Goal: Navigation & Orientation: Find specific page/section

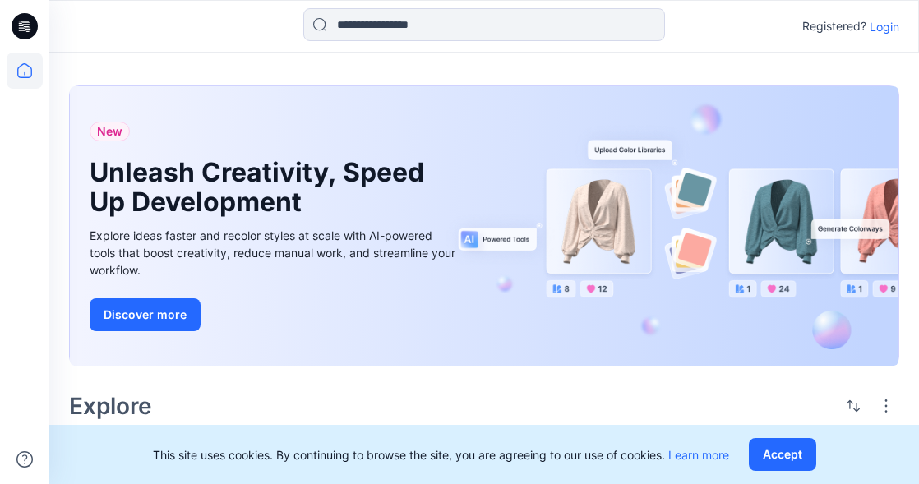
click at [896, 28] on p "Login" at bounding box center [885, 26] width 30 height 17
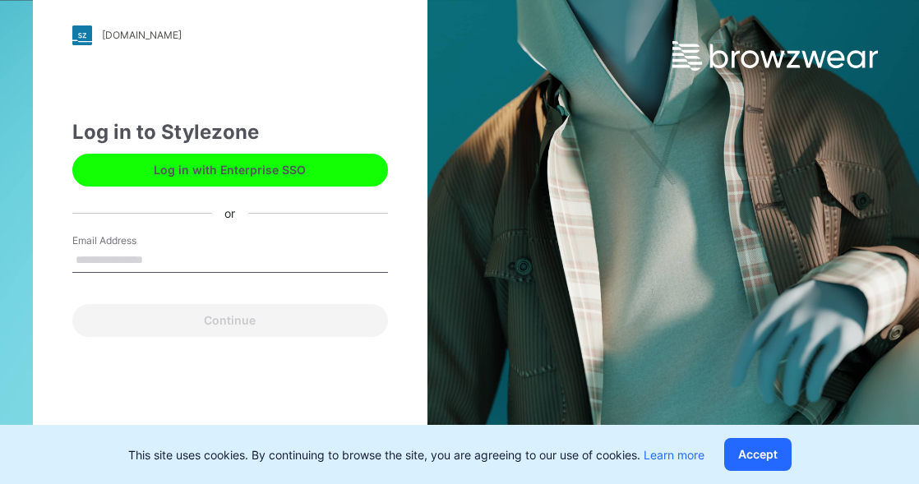
click at [173, 258] on input "Email Address" at bounding box center [230, 260] width 316 height 25
type input "**********"
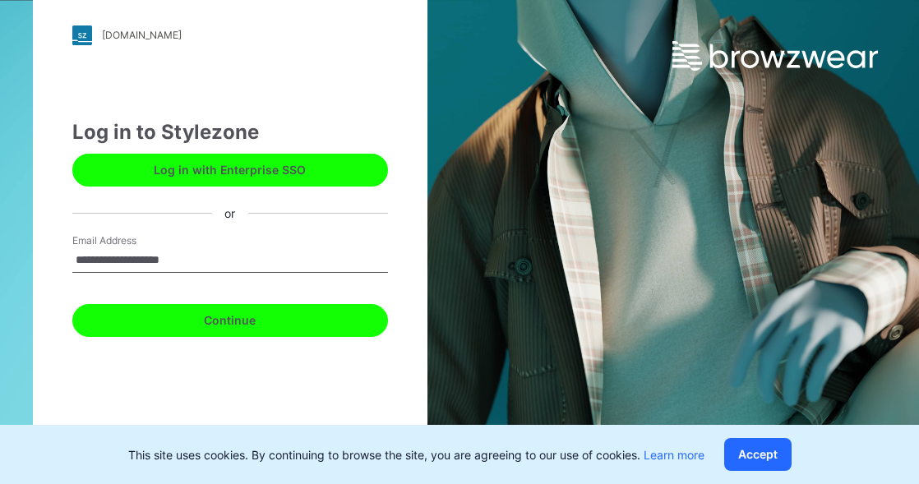
click at [232, 306] on button "Continue" at bounding box center [230, 320] width 316 height 33
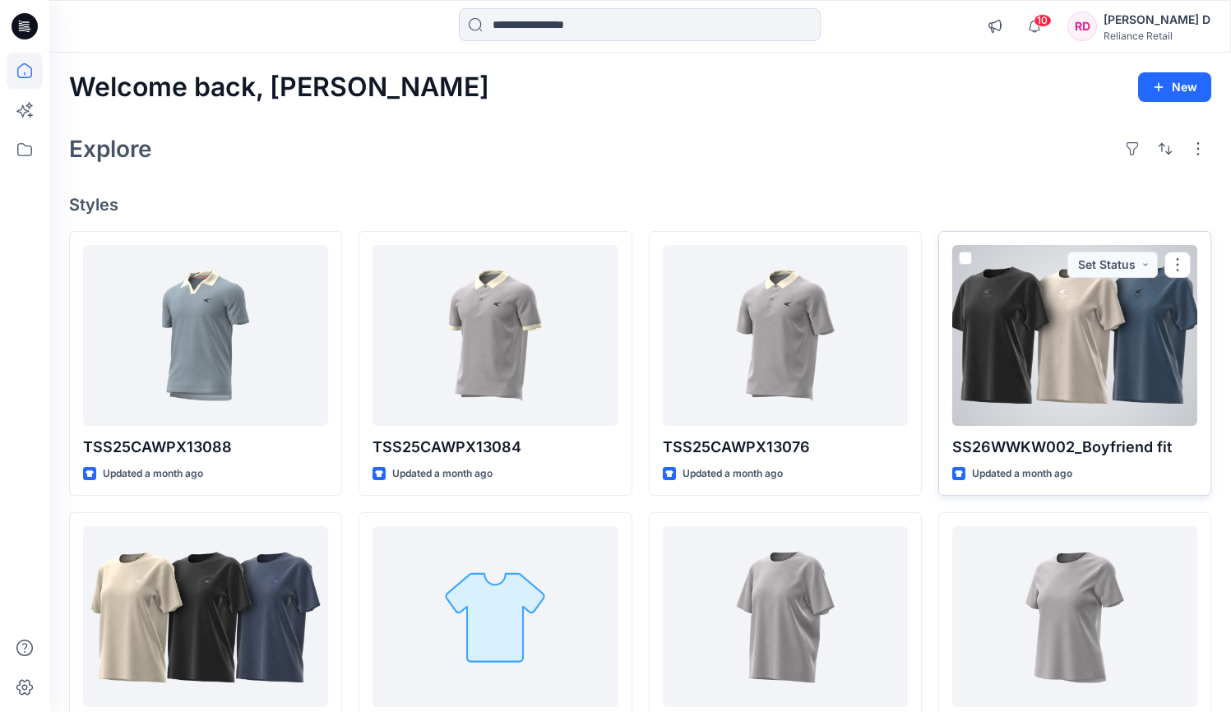
click at [931, 330] on div at bounding box center [1074, 335] width 245 height 181
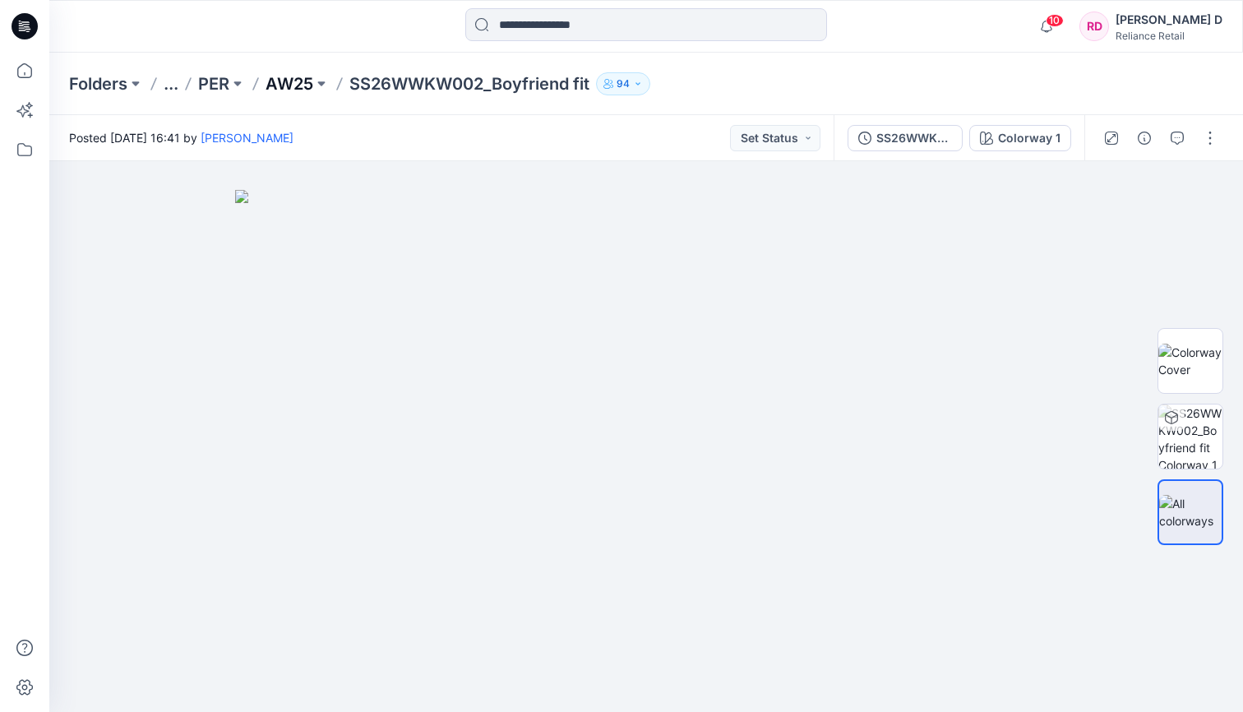
click at [301, 79] on p "AW25" at bounding box center [290, 83] width 48 height 23
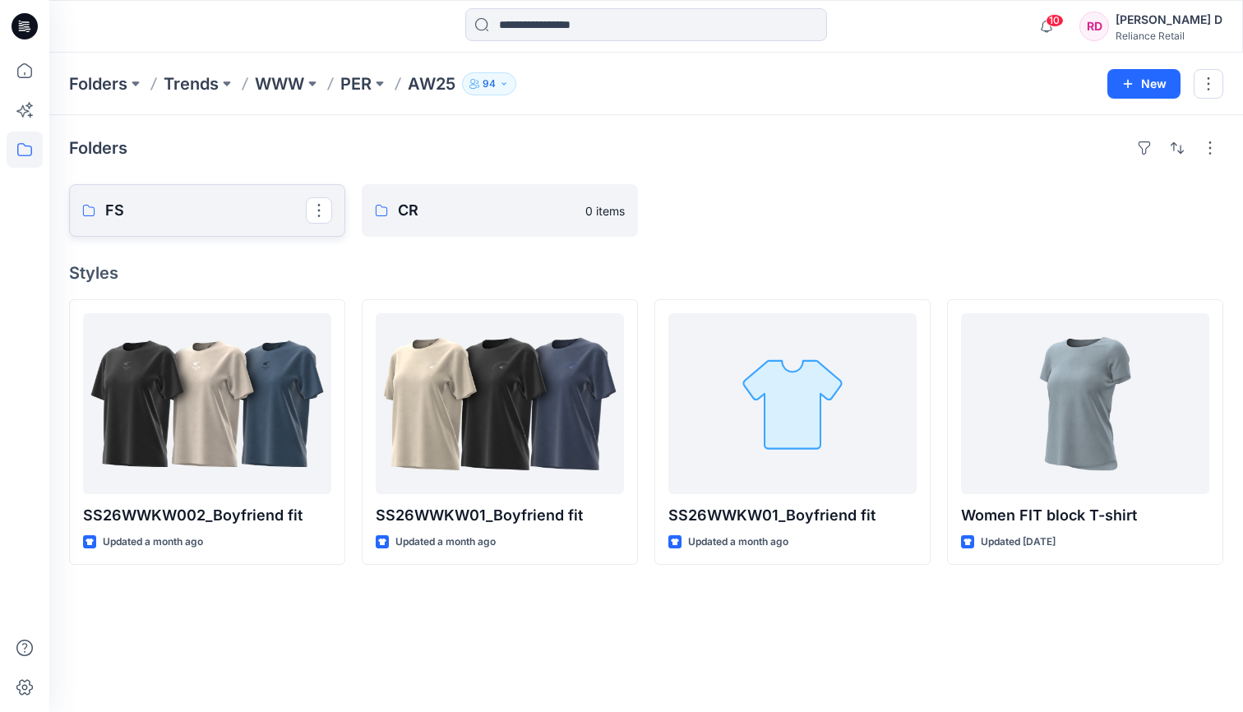
click at [184, 210] on p "FS" at bounding box center [205, 210] width 201 height 23
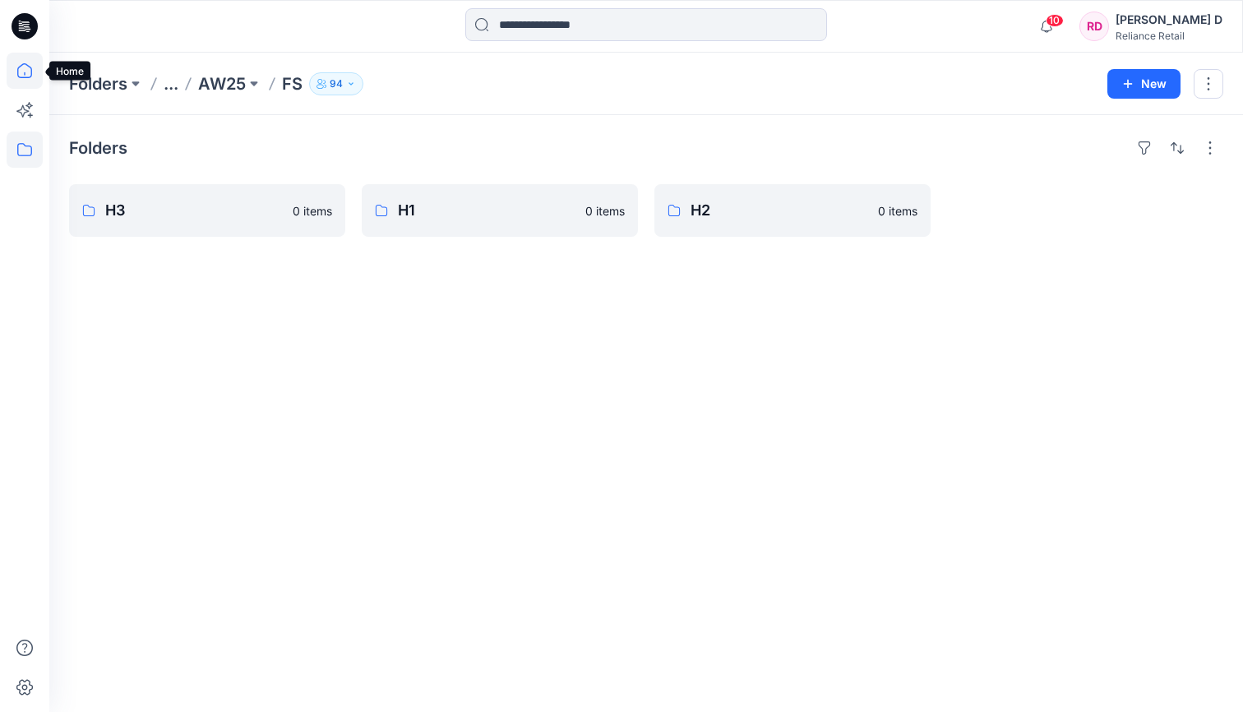
click at [28, 65] on icon at bounding box center [24, 70] width 15 height 15
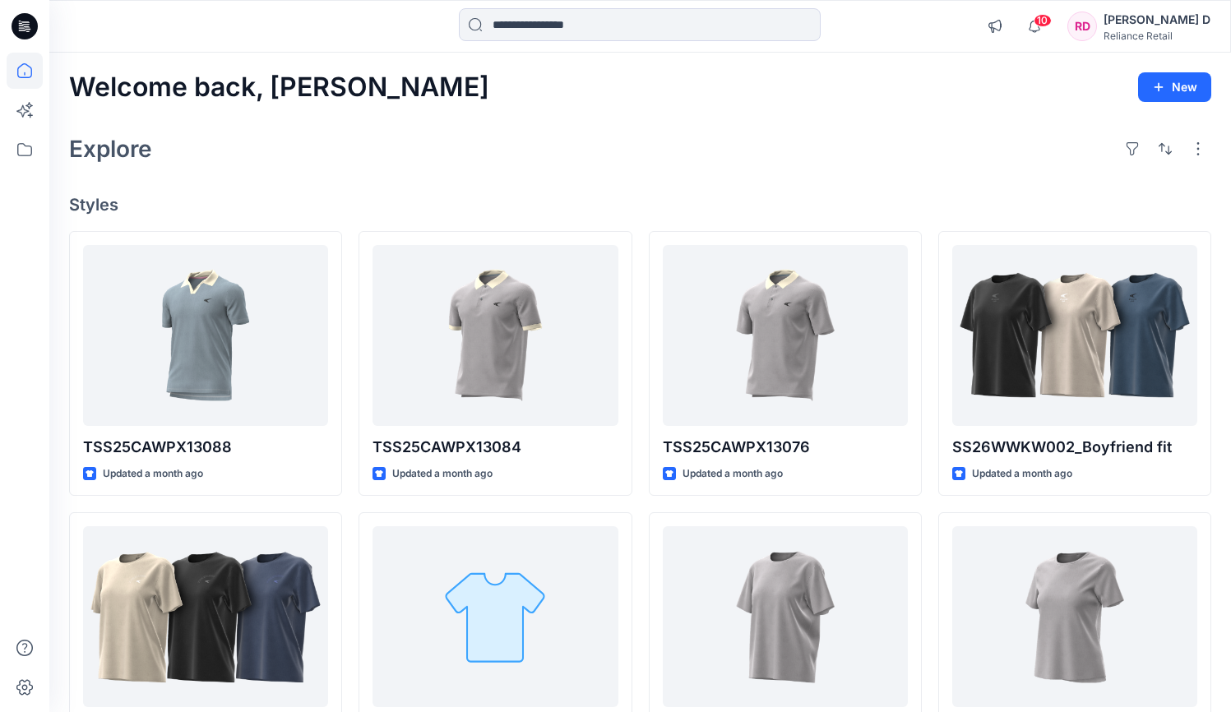
click at [28, 26] on icon at bounding box center [27, 26] width 7 height 1
click at [32, 145] on icon at bounding box center [25, 150] width 36 height 36
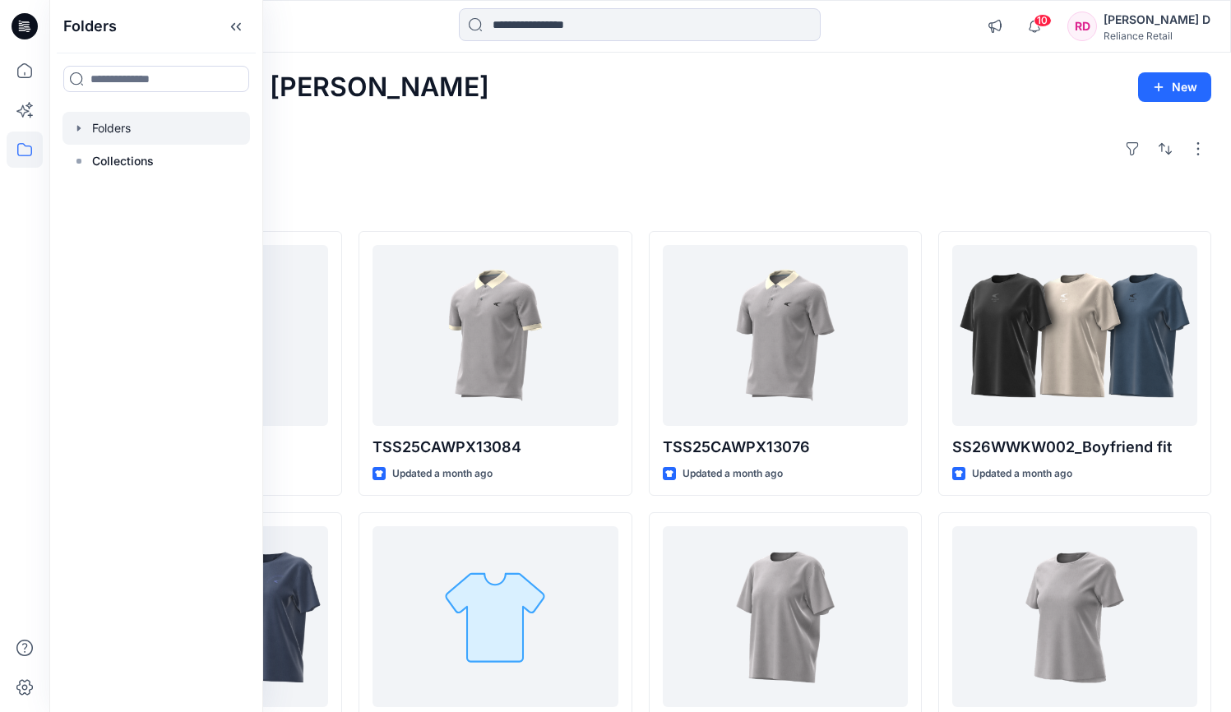
click at [96, 123] on div at bounding box center [155, 128] width 187 height 33
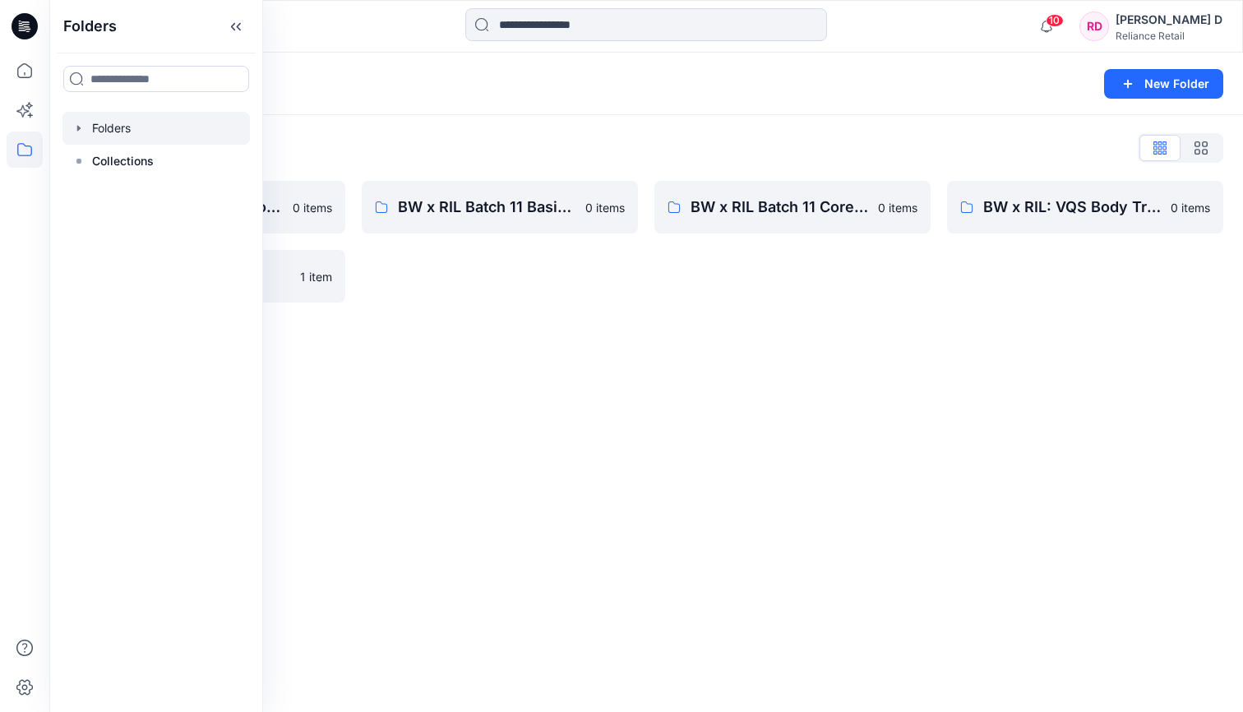
click at [447, 291] on div "BW x RIL Batch 11 Basic Training 0 items" at bounding box center [500, 242] width 276 height 122
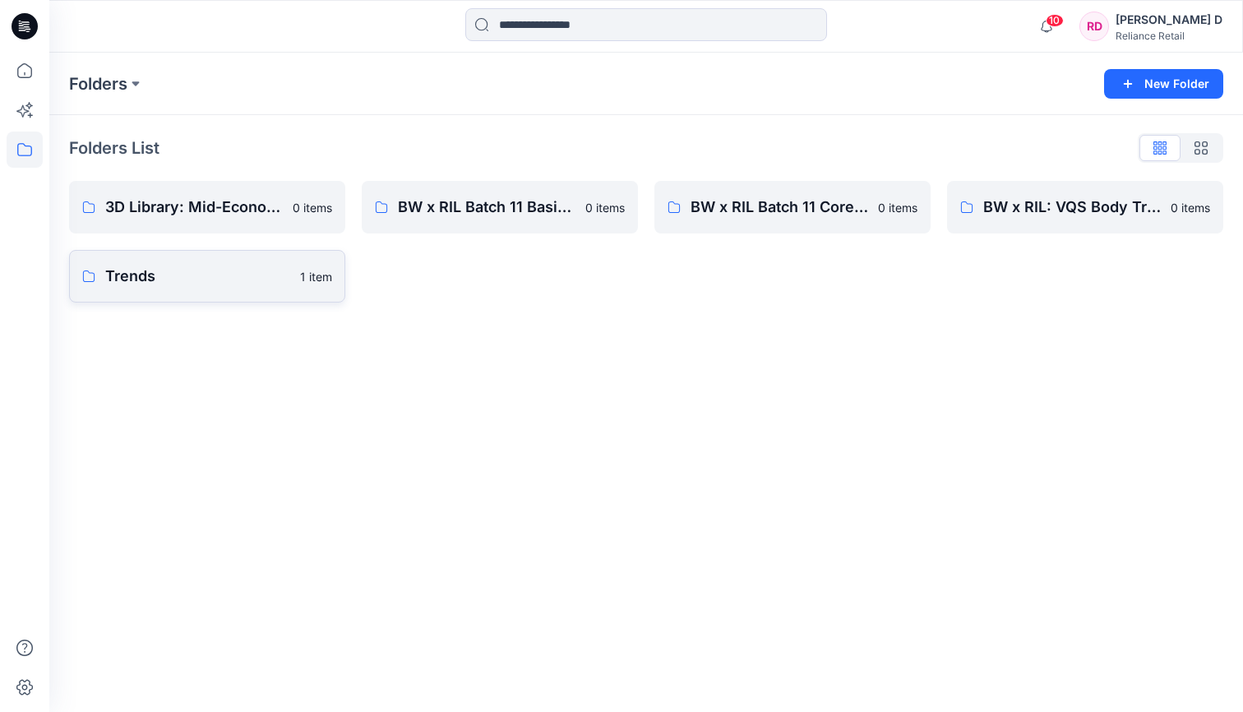
click at [230, 266] on p "Trends" at bounding box center [197, 276] width 185 height 23
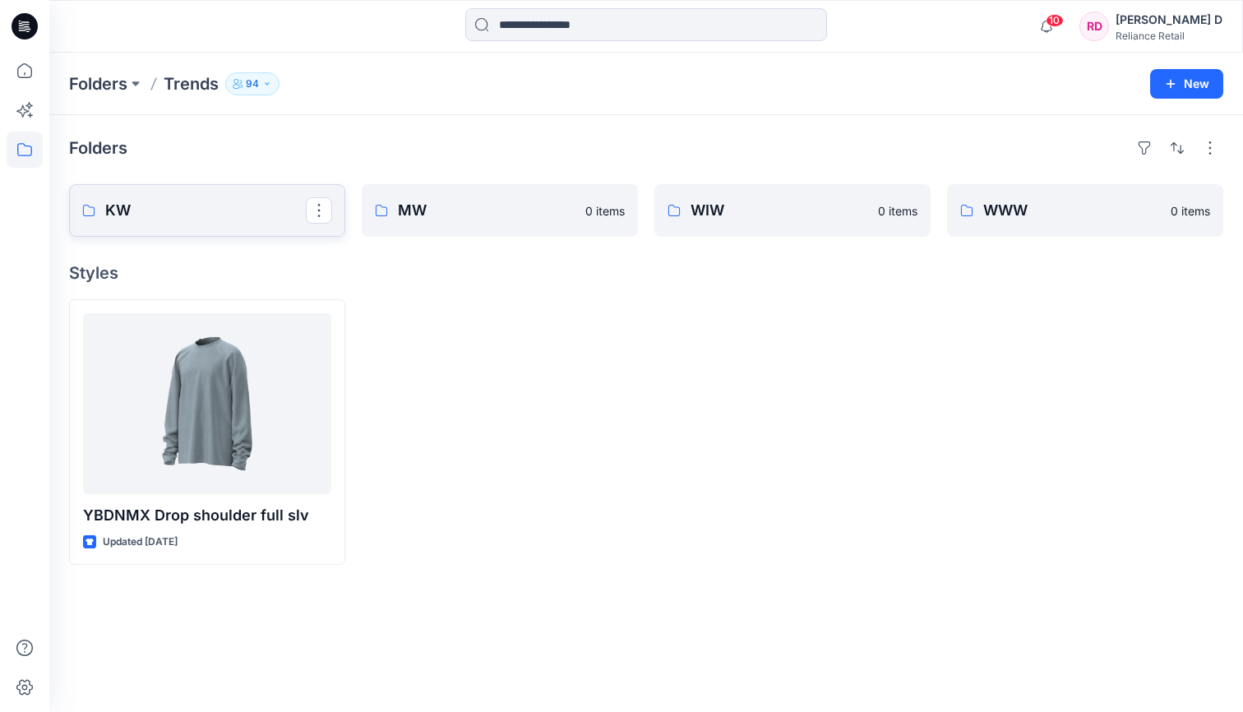
click at [233, 209] on p "KW" at bounding box center [205, 210] width 201 height 23
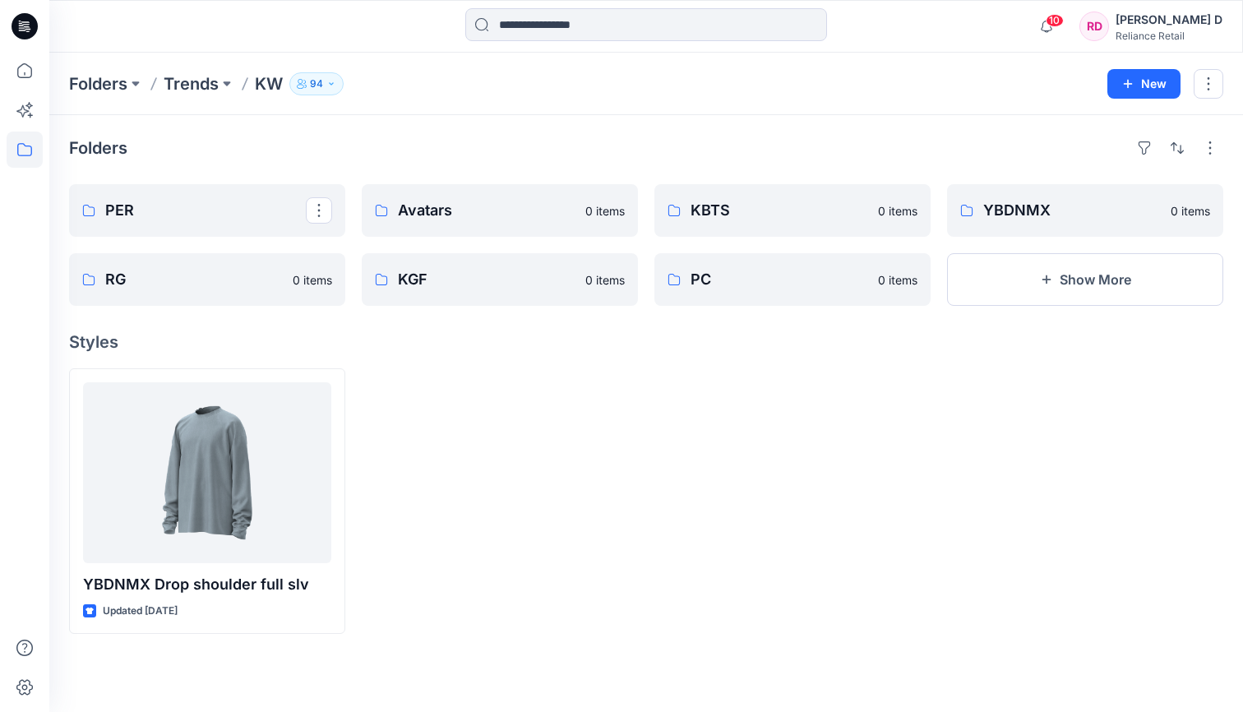
click at [233, 209] on p "PER" at bounding box center [205, 210] width 201 height 23
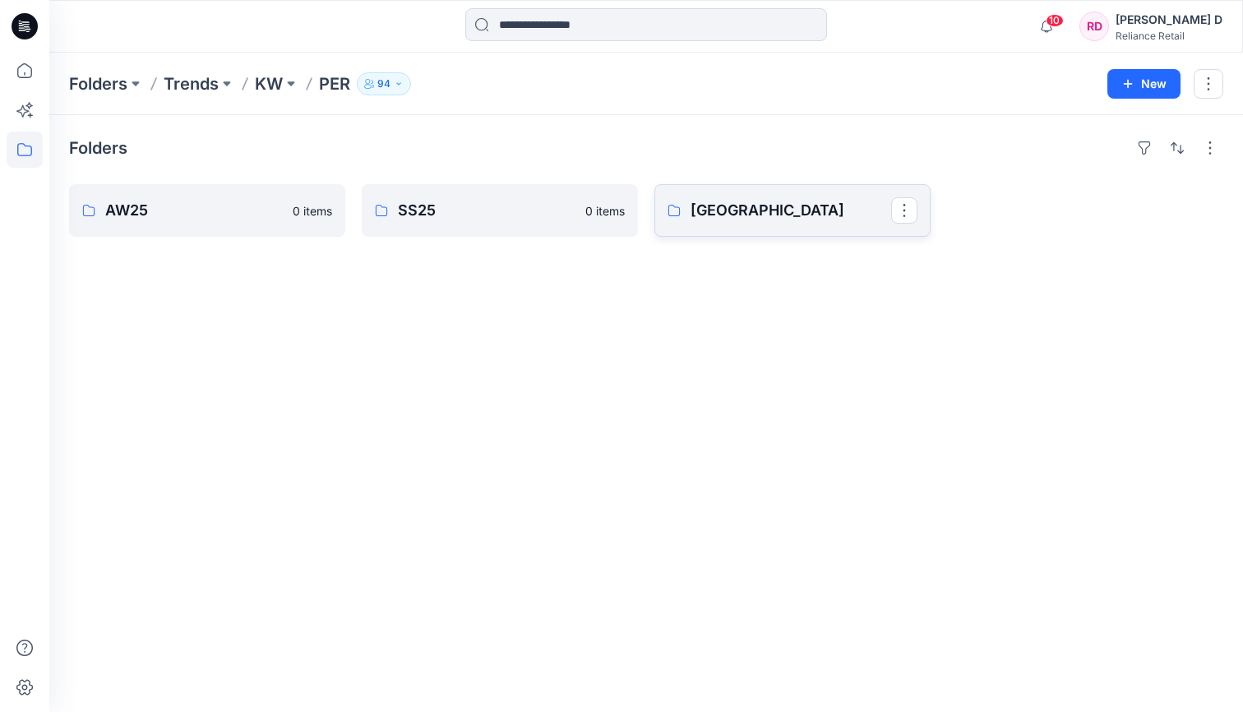
click at [742, 217] on p "[GEOGRAPHIC_DATA]" at bounding box center [791, 210] width 201 height 23
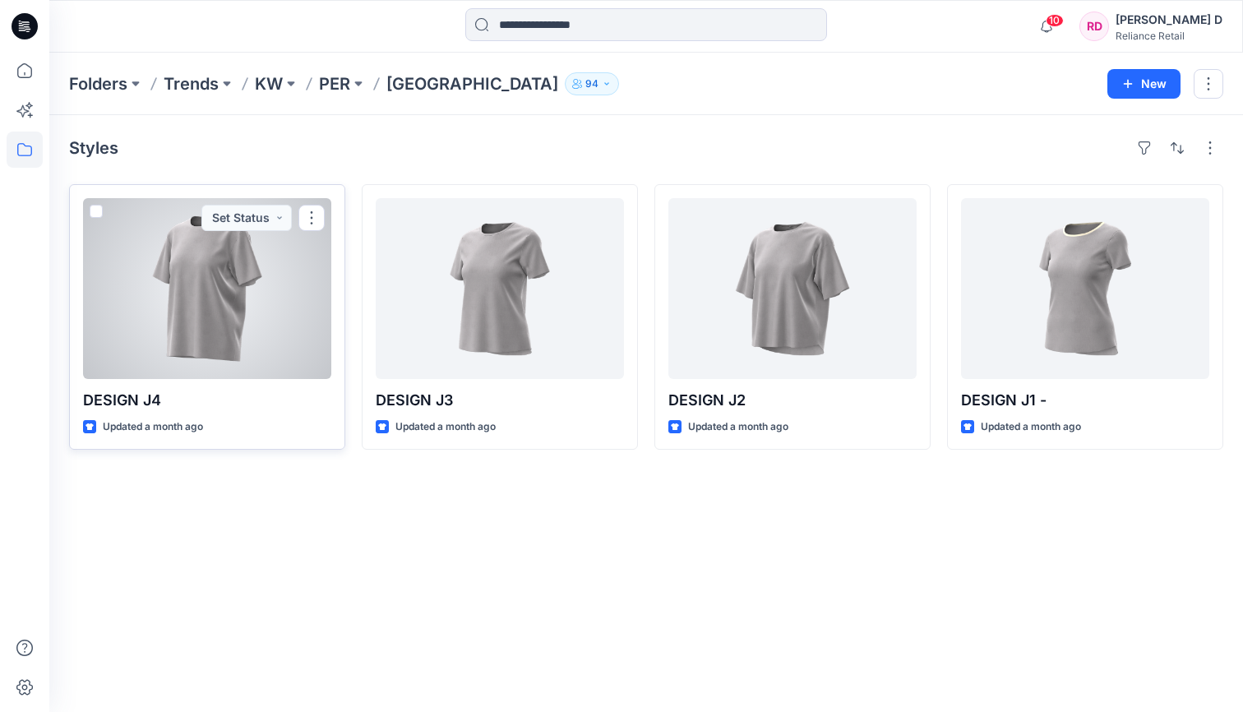
click at [241, 271] on div at bounding box center [207, 288] width 248 height 181
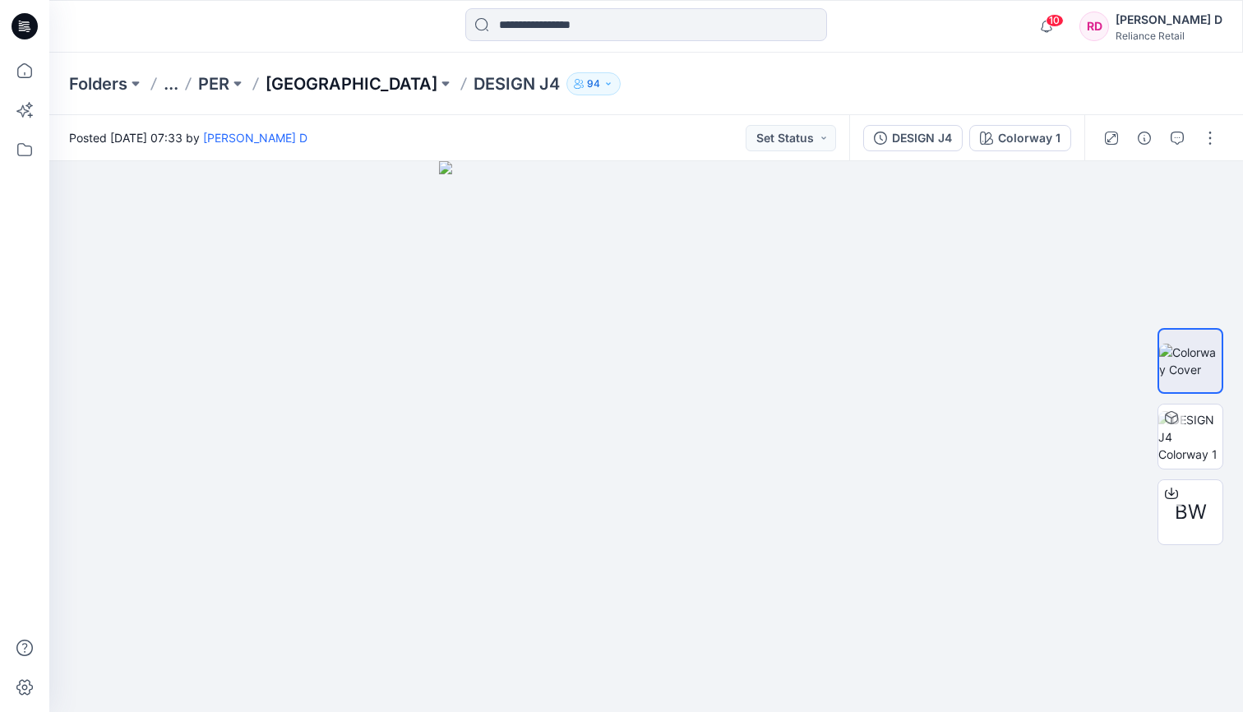
click at [310, 82] on p "[GEOGRAPHIC_DATA]" at bounding box center [352, 83] width 172 height 23
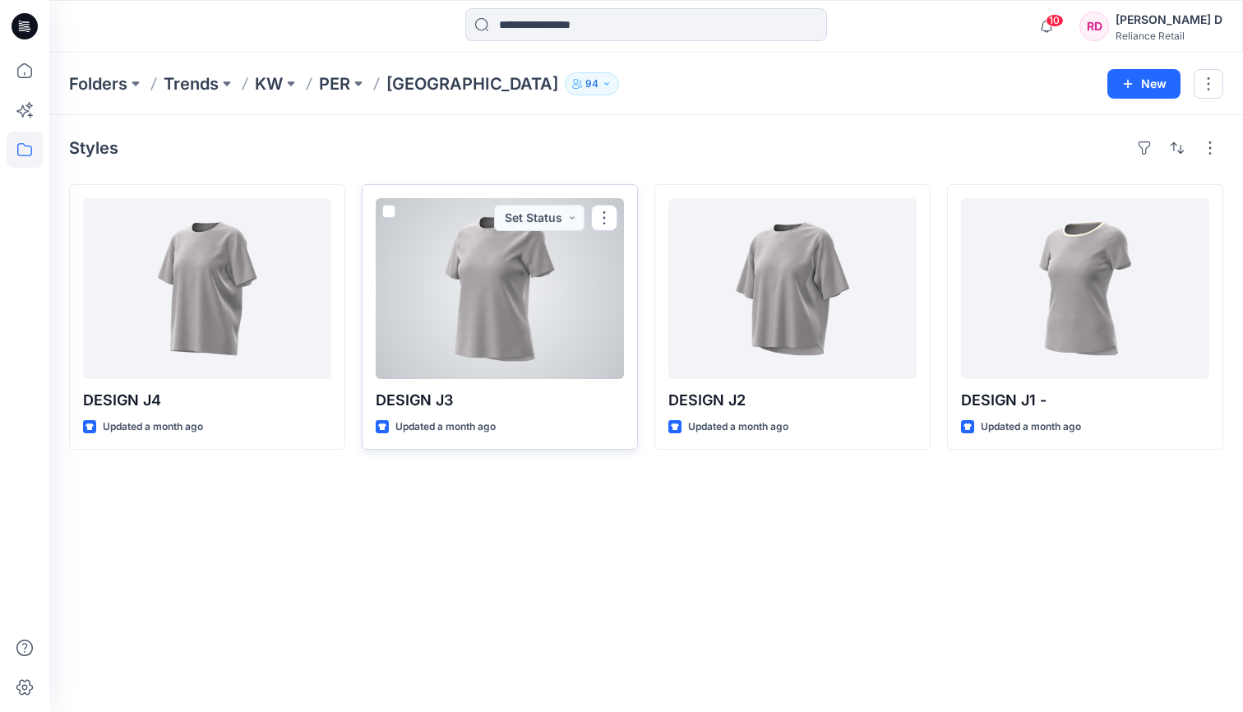
click at [509, 260] on div at bounding box center [500, 288] width 248 height 181
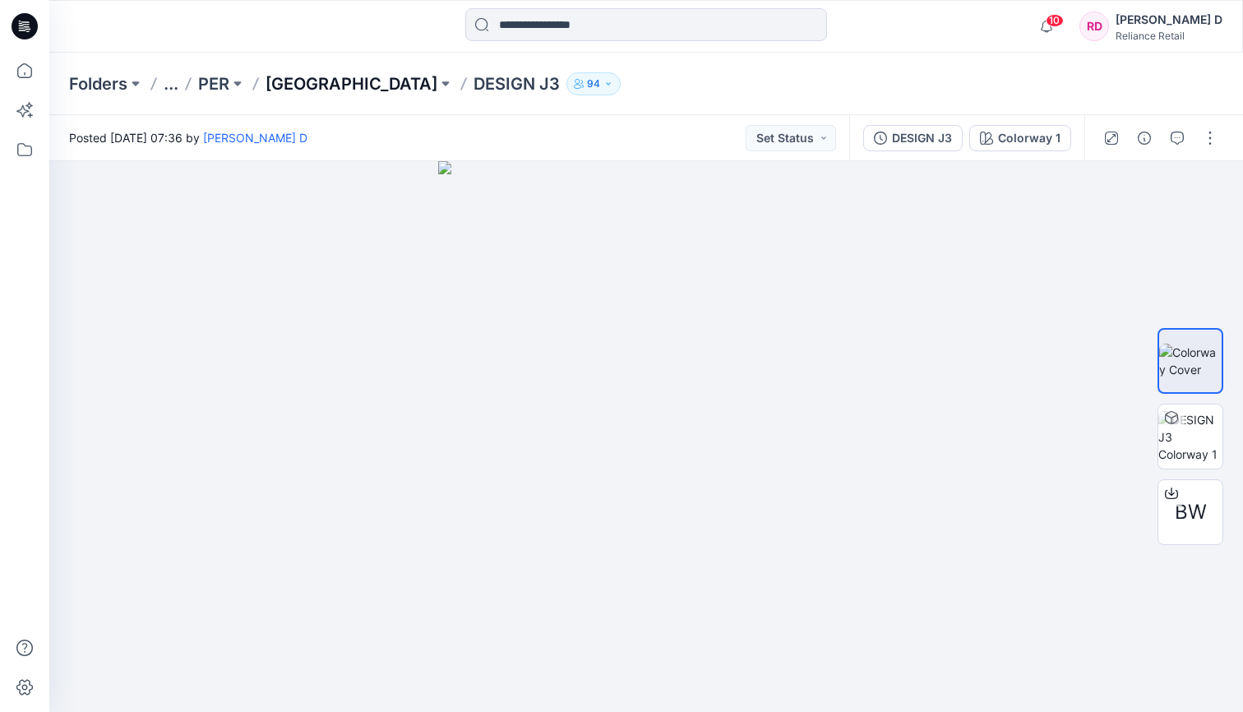
click at [332, 82] on p "[GEOGRAPHIC_DATA]" at bounding box center [352, 83] width 172 height 23
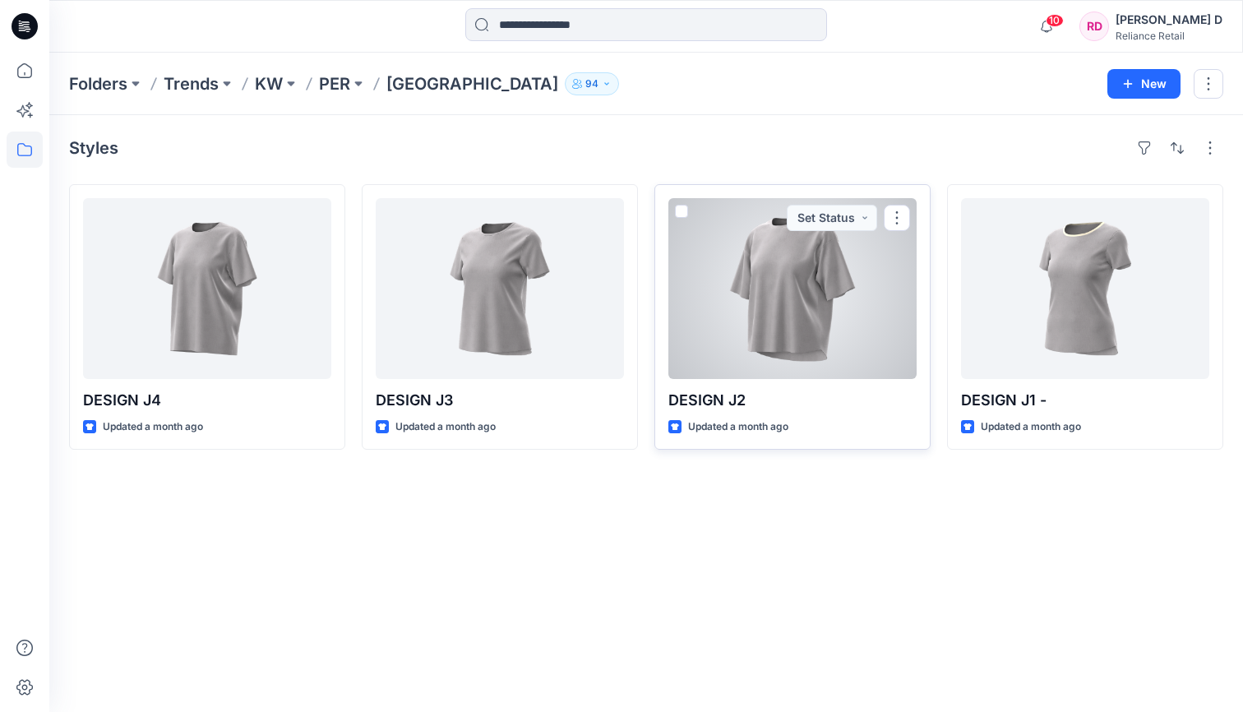
click at [780, 277] on div at bounding box center [792, 288] width 248 height 181
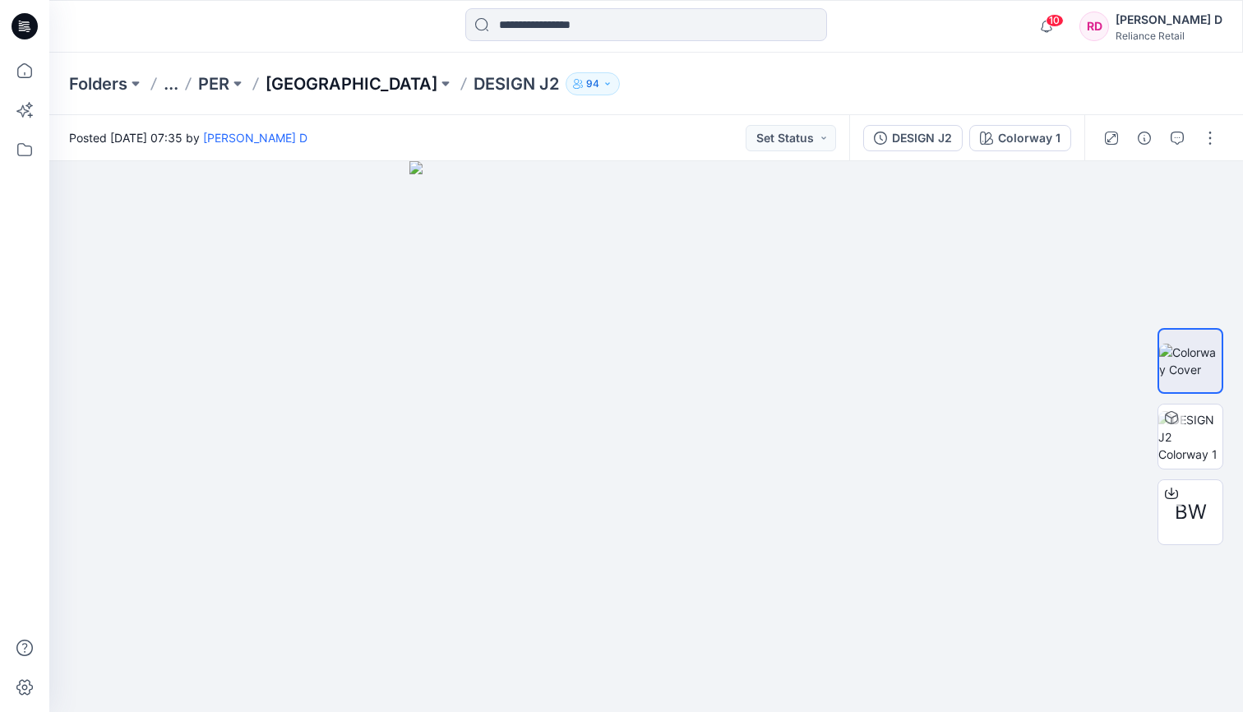
click at [358, 82] on p "[GEOGRAPHIC_DATA]" at bounding box center [352, 83] width 172 height 23
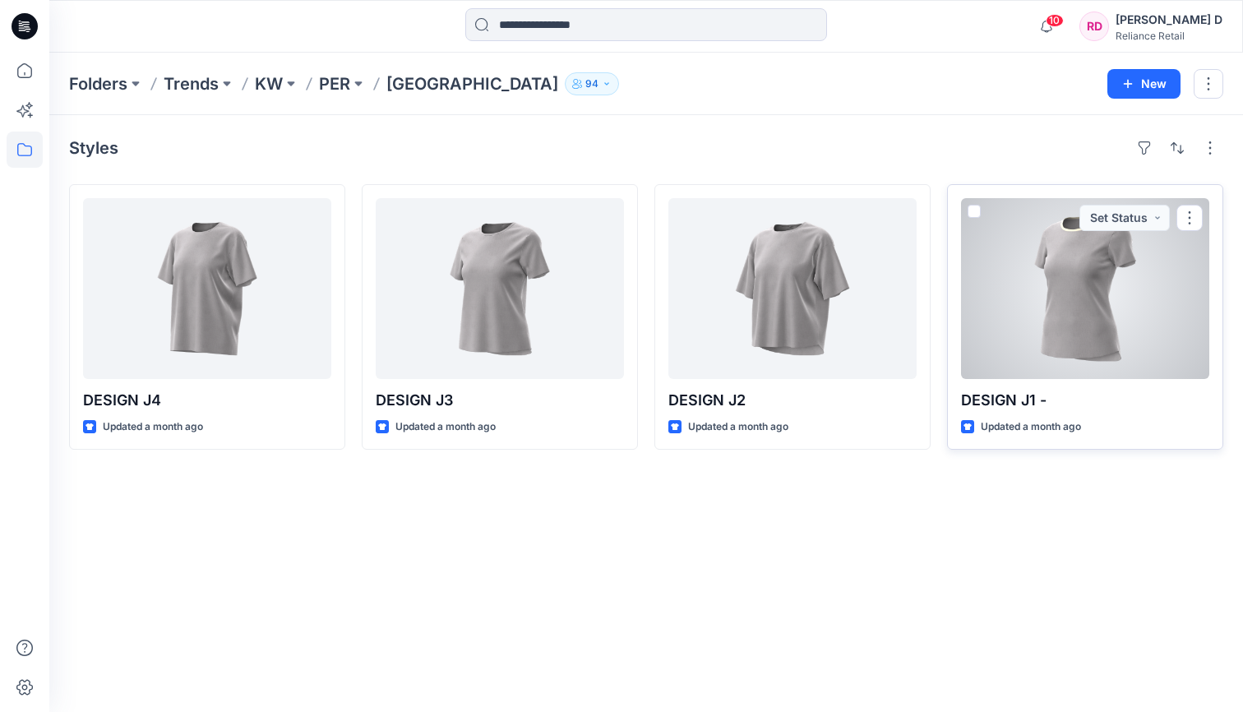
click at [931, 306] on div at bounding box center [1085, 288] width 248 height 181
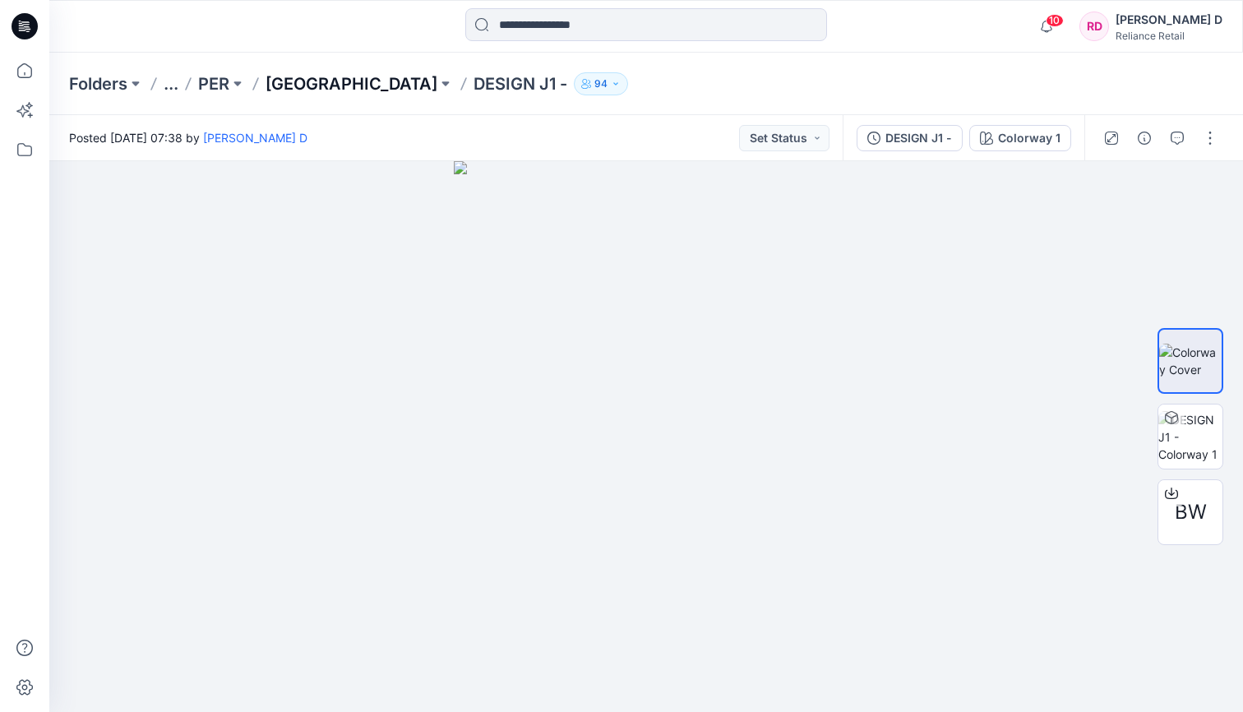
click at [316, 79] on p "[GEOGRAPHIC_DATA]" at bounding box center [352, 83] width 172 height 23
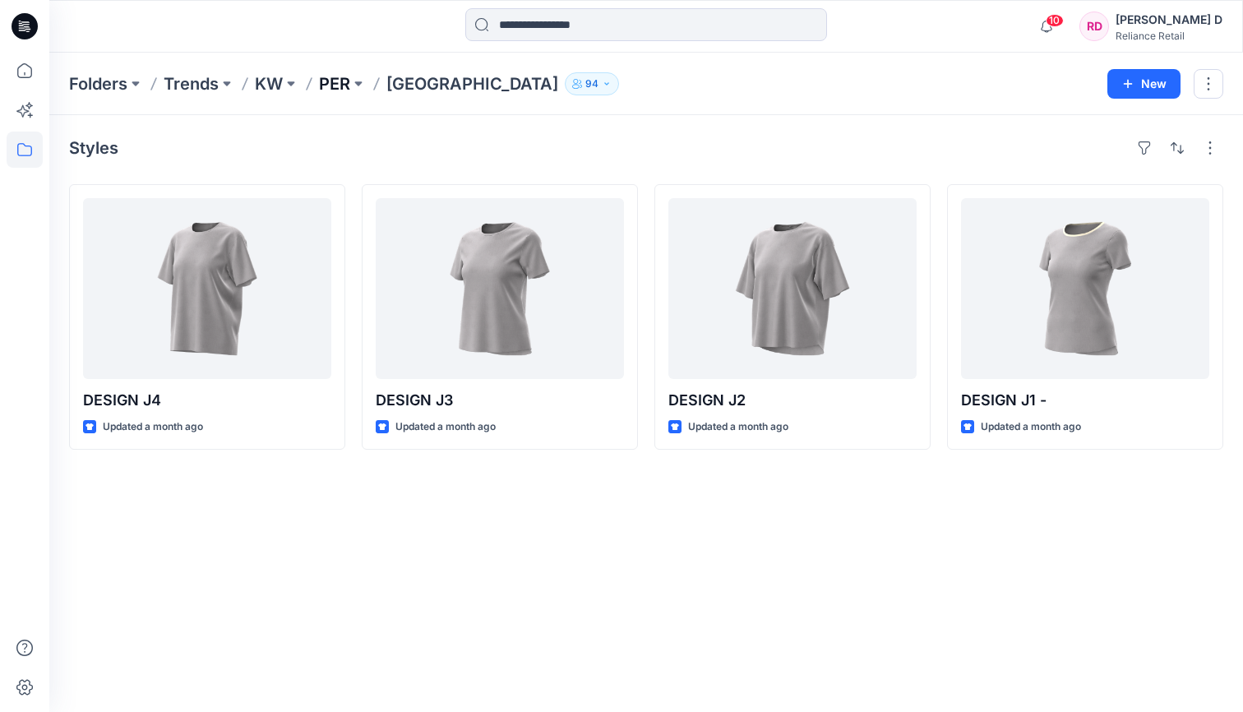
click at [344, 72] on p "PER" at bounding box center [334, 83] width 31 height 23
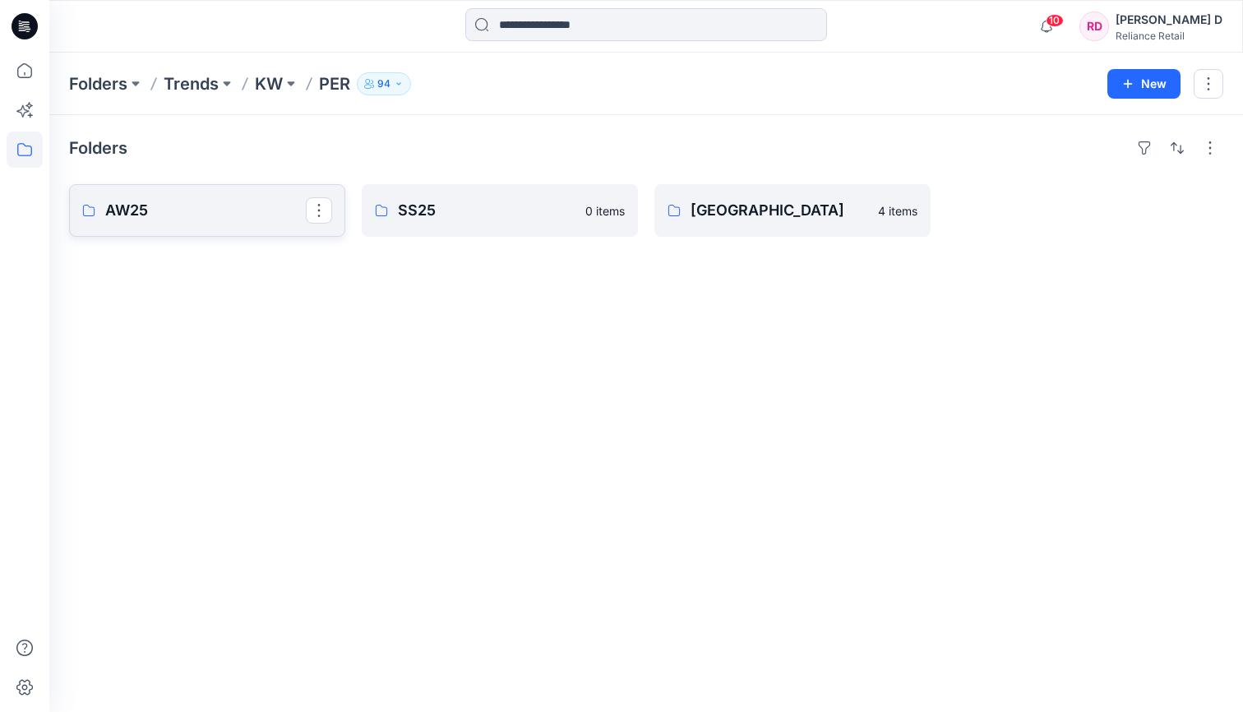
click at [210, 196] on link "AW25" at bounding box center [207, 210] width 276 height 53
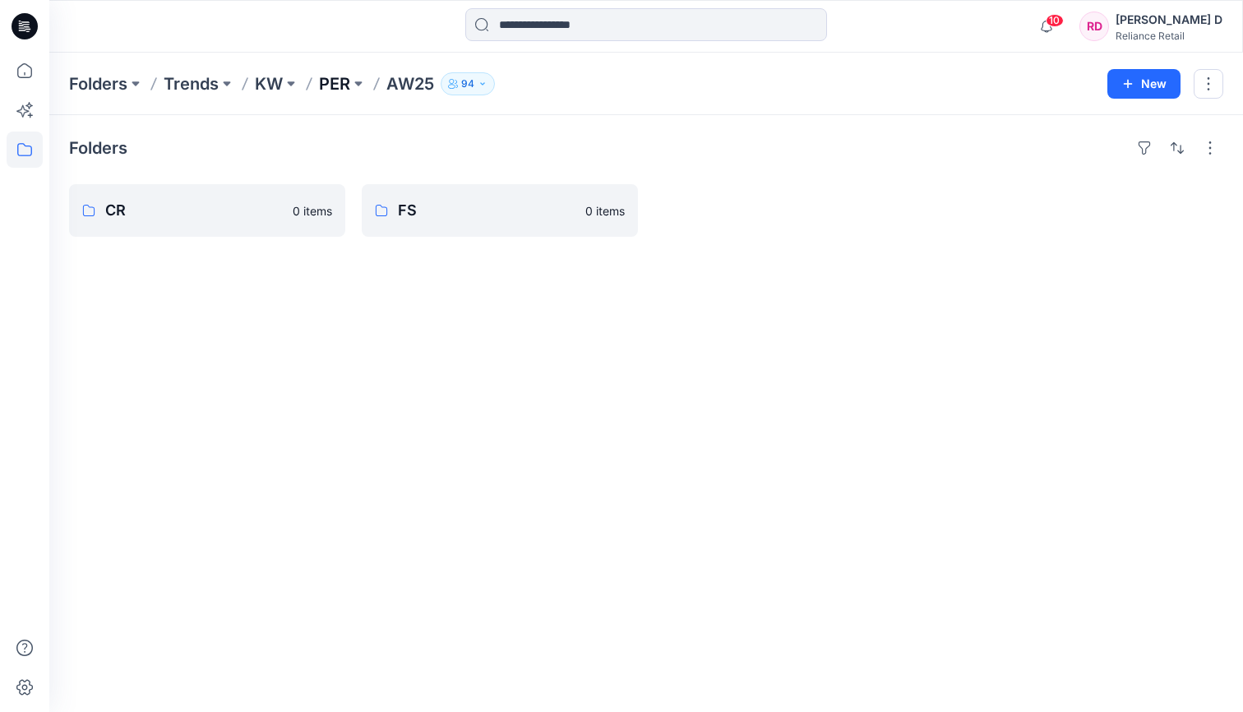
click at [330, 85] on p "PER" at bounding box center [334, 83] width 31 height 23
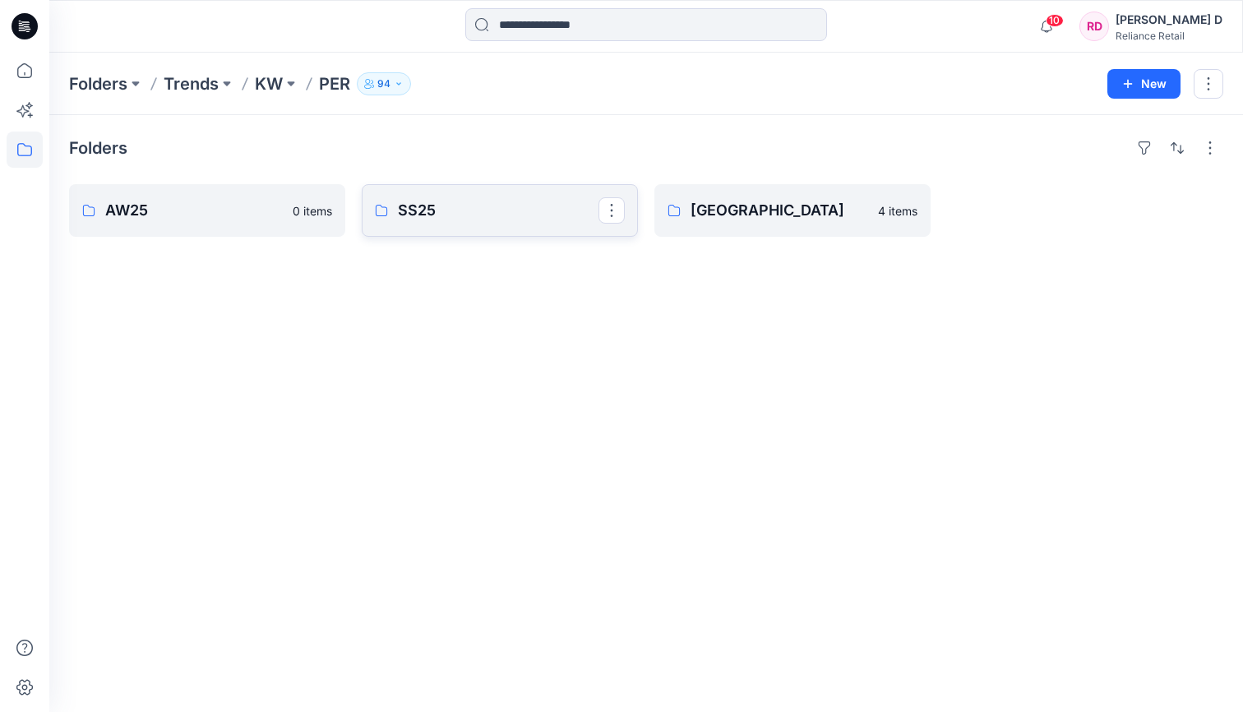
click at [427, 224] on link "SS25" at bounding box center [500, 210] width 276 height 53
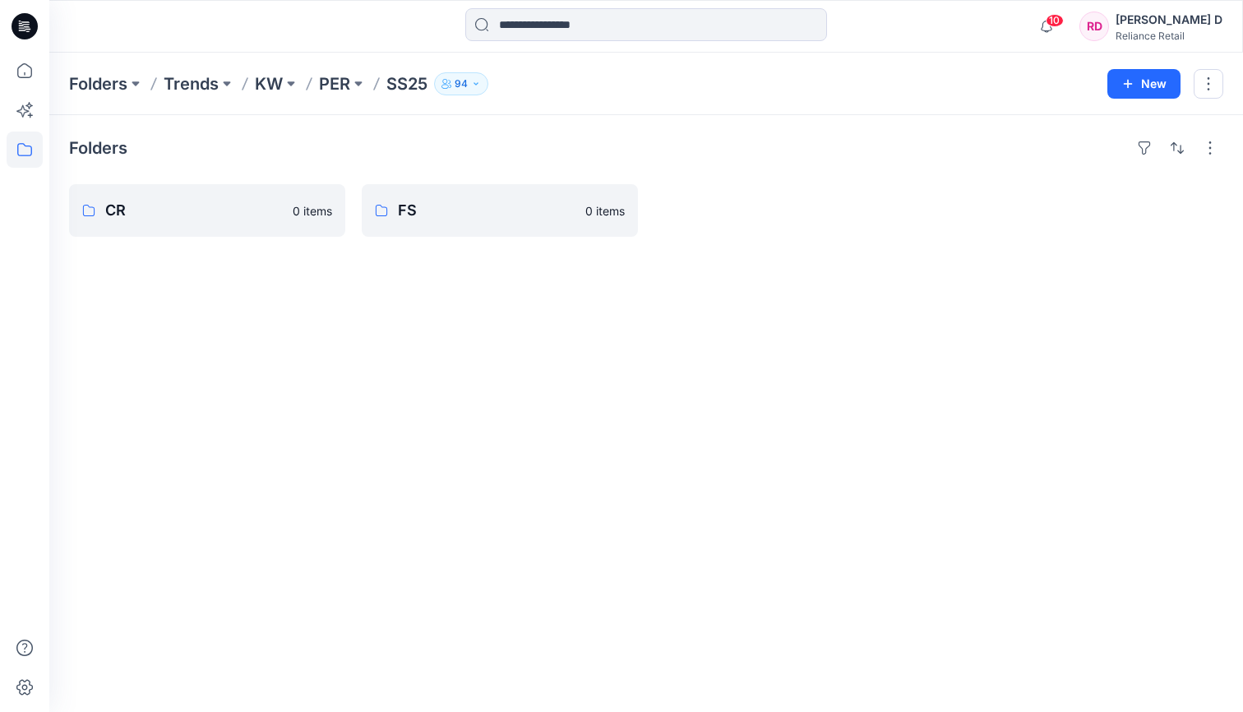
click at [409, 87] on p "SS25" at bounding box center [406, 83] width 41 height 23
click at [199, 78] on p "Trends" at bounding box center [191, 83] width 55 height 23
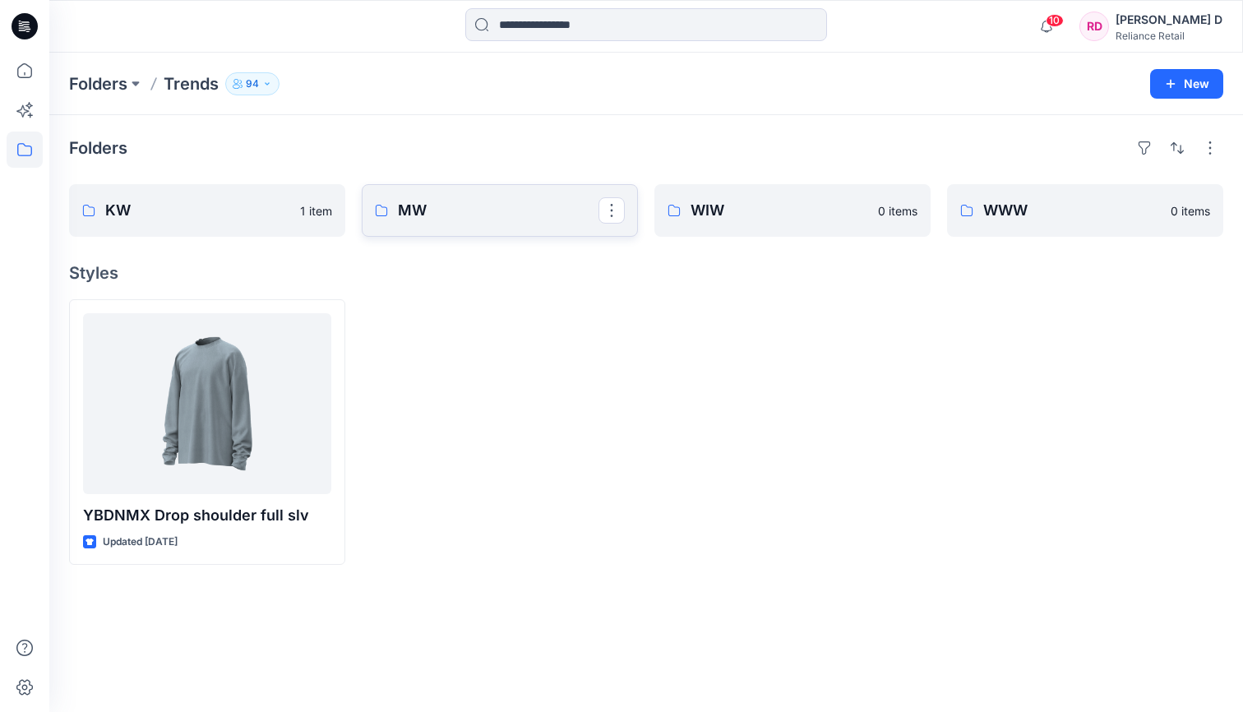
click at [437, 196] on link "MW" at bounding box center [500, 210] width 276 height 53
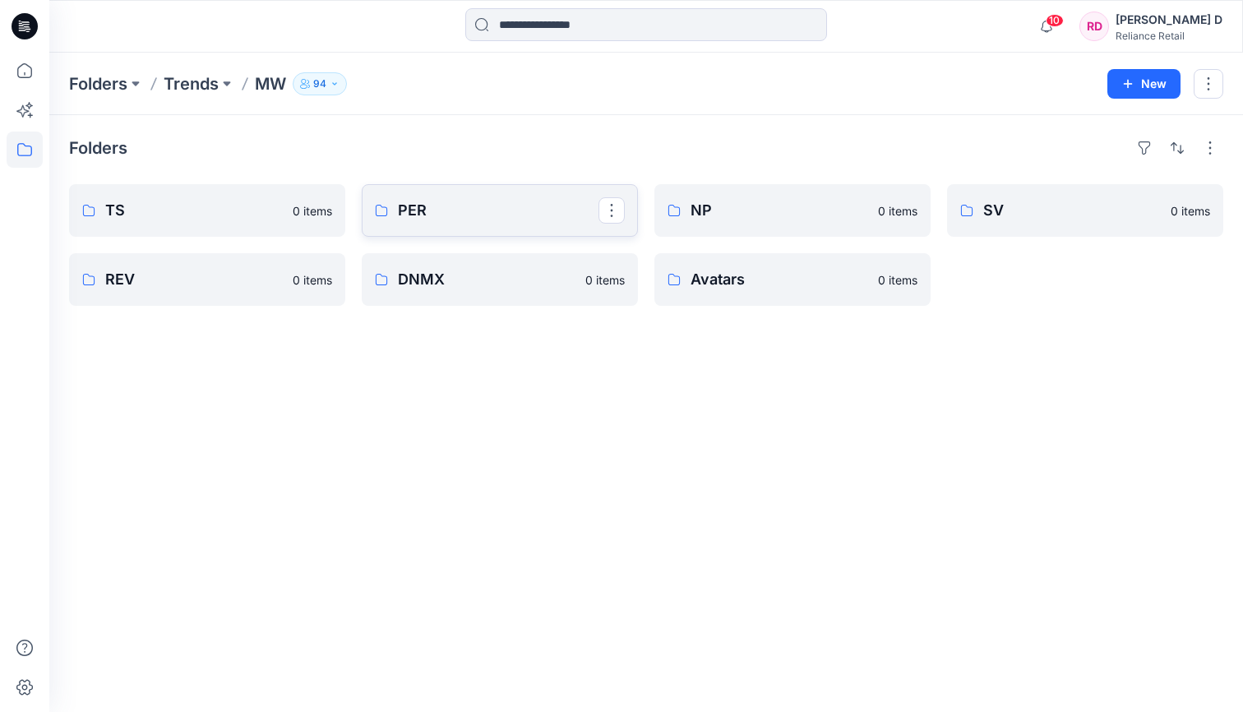
click at [421, 206] on p "PER" at bounding box center [498, 210] width 201 height 23
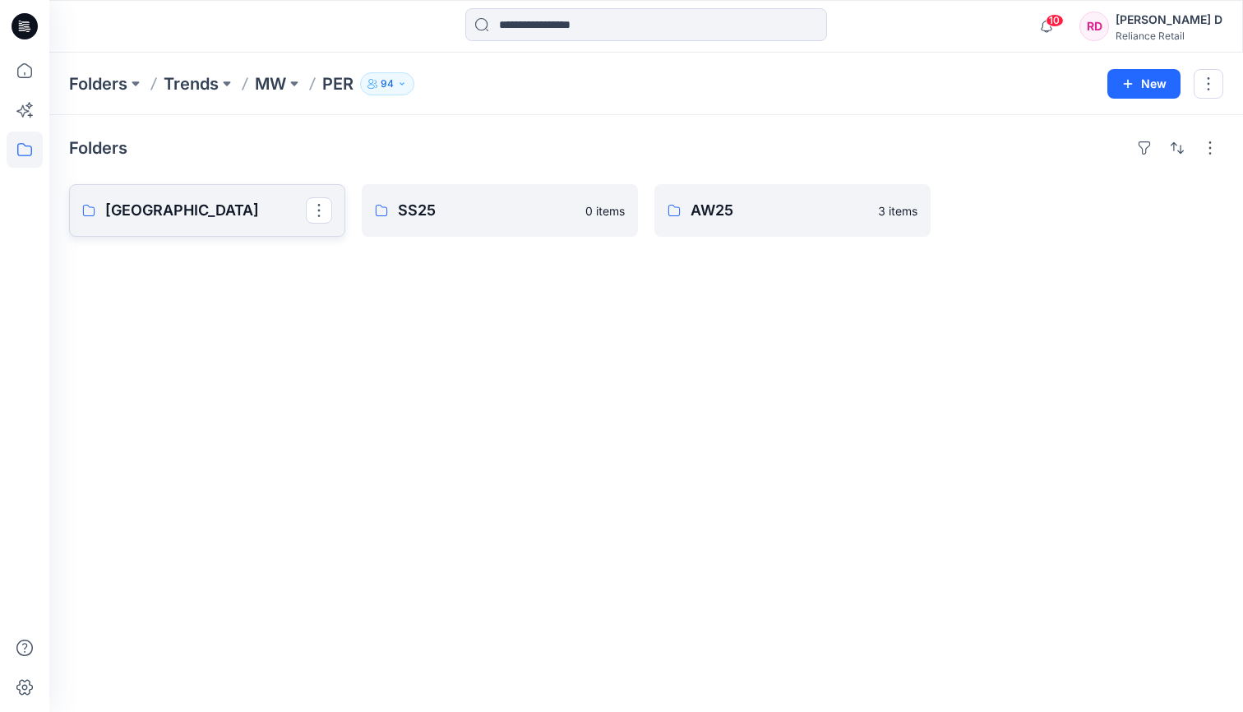
click at [238, 206] on p "[GEOGRAPHIC_DATA]" at bounding box center [205, 210] width 201 height 23
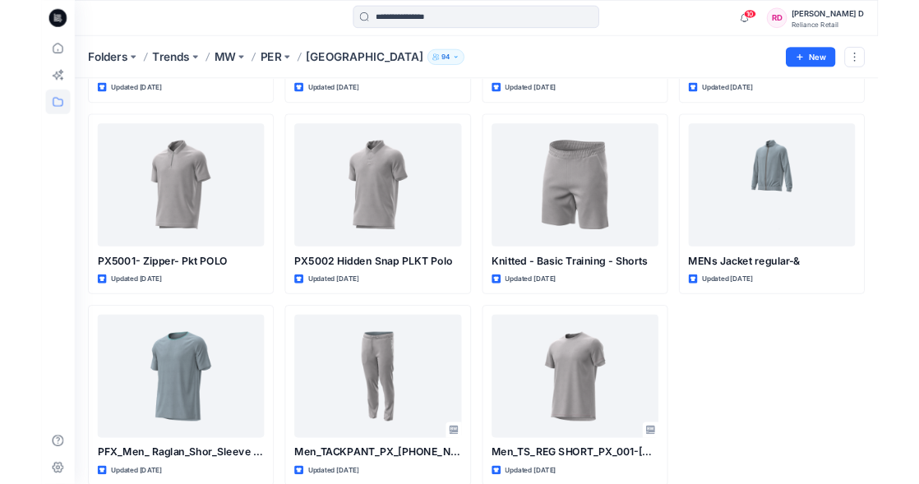
scroll to position [320, 0]
